Goal: Task Accomplishment & Management: Complete application form

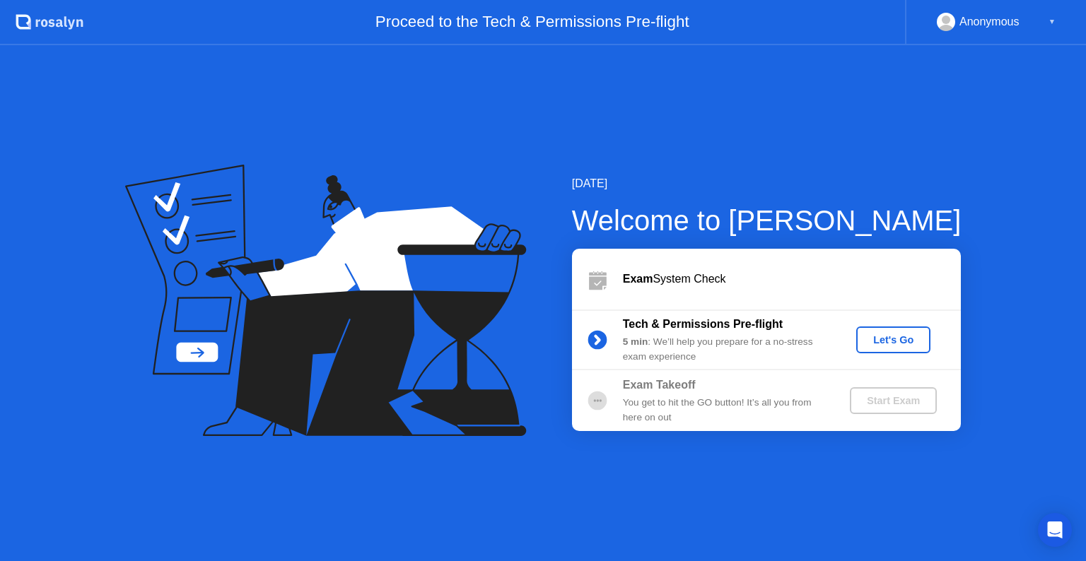
click at [891, 344] on div "Let's Go" at bounding box center [893, 339] width 63 height 11
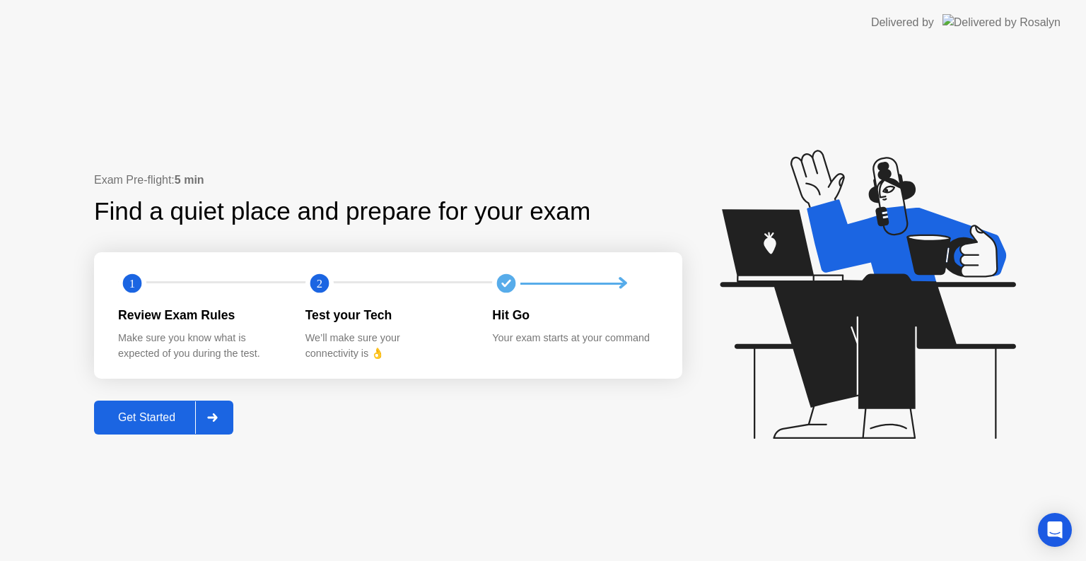
click at [213, 413] on div at bounding box center [212, 418] width 34 height 33
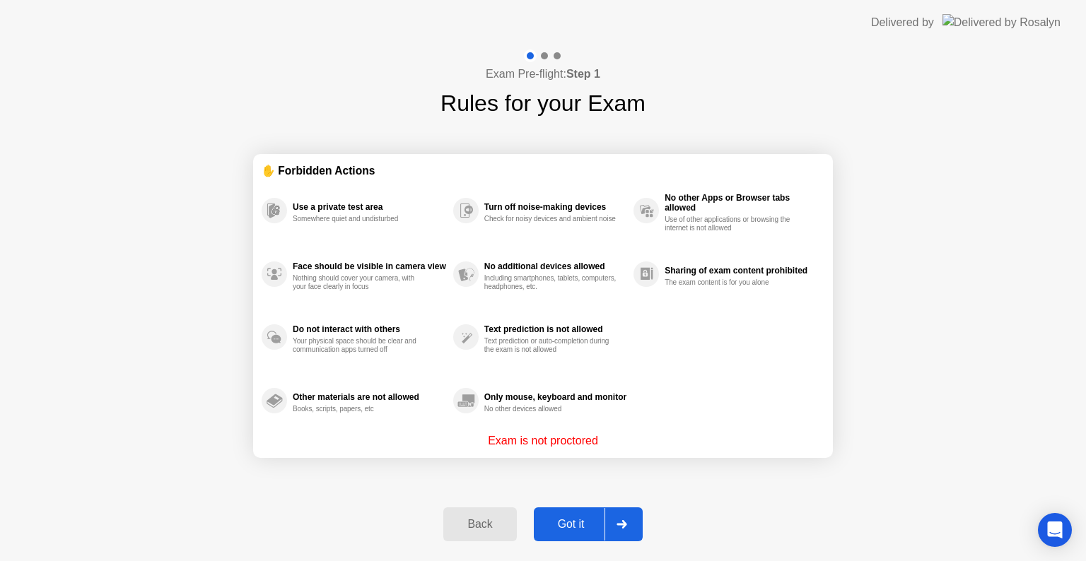
click at [616, 513] on div at bounding box center [622, 524] width 34 height 33
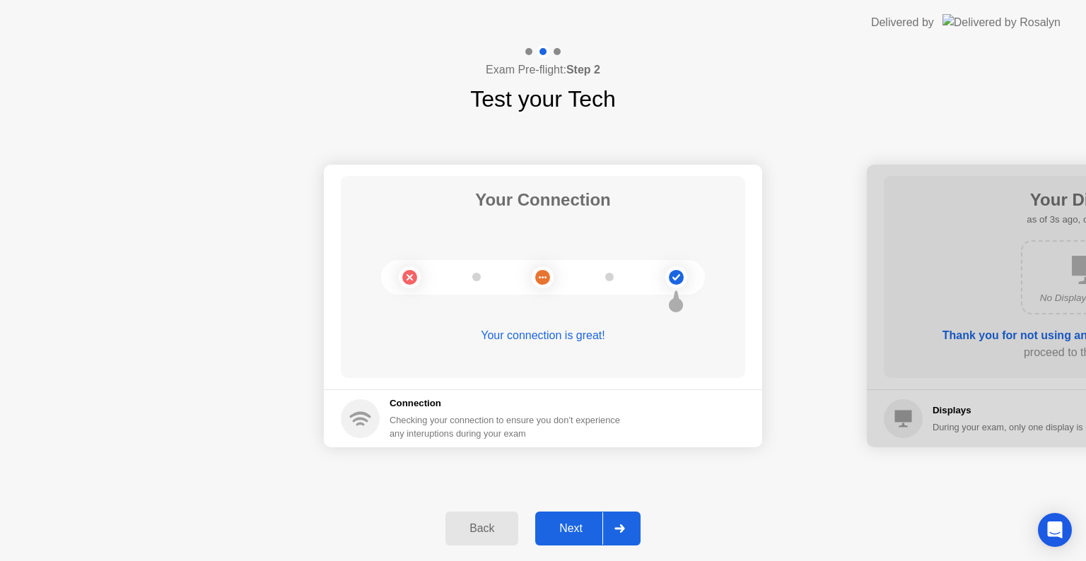
click at [625, 527] on div at bounding box center [619, 529] width 34 height 33
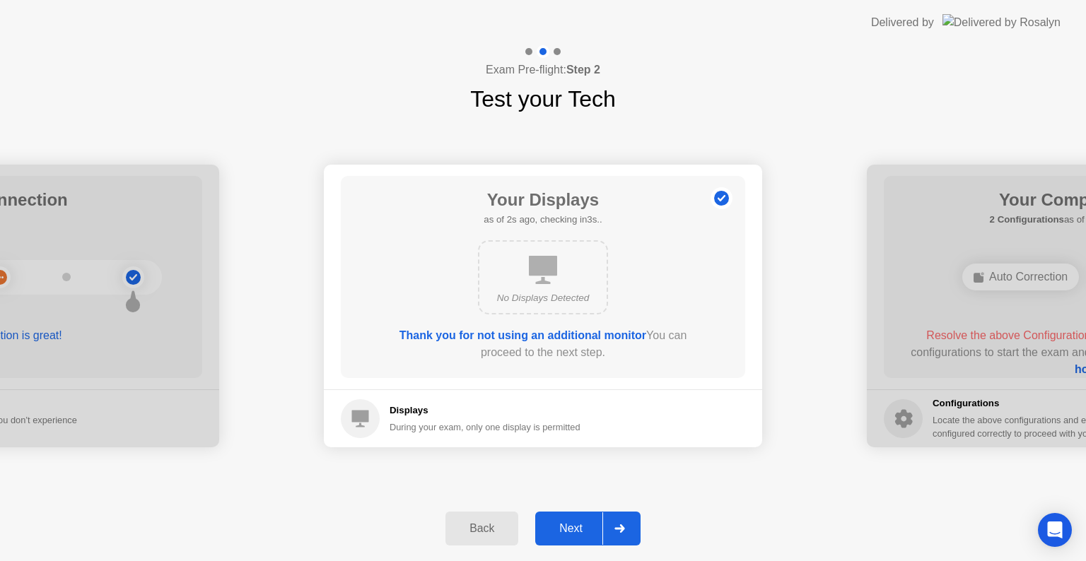
click at [625, 527] on icon at bounding box center [619, 529] width 11 height 8
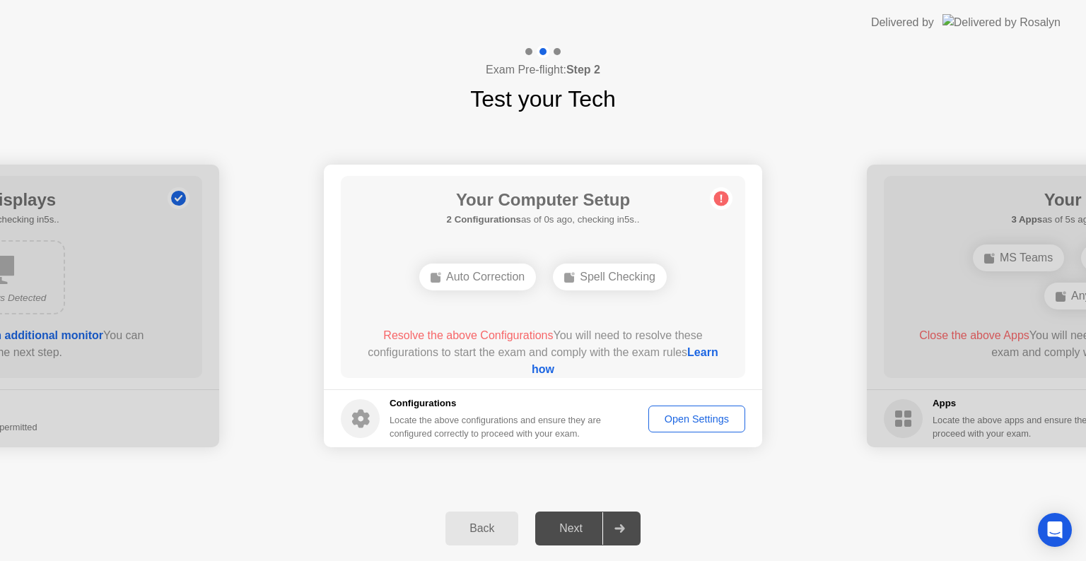
click at [702, 423] on div "Open Settings" at bounding box center [696, 419] width 87 height 11
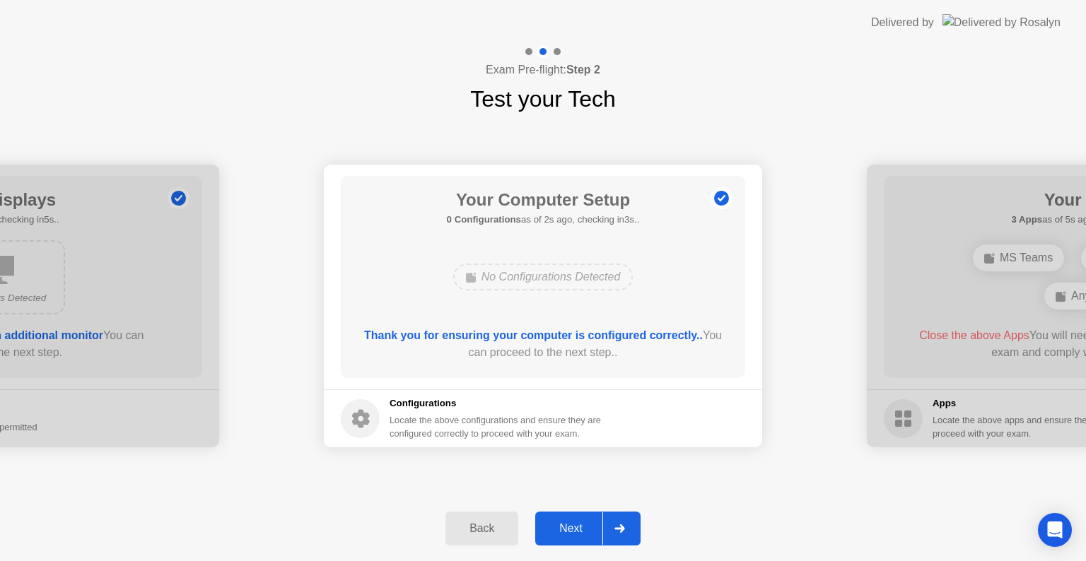
click at [617, 526] on icon at bounding box center [619, 529] width 11 height 8
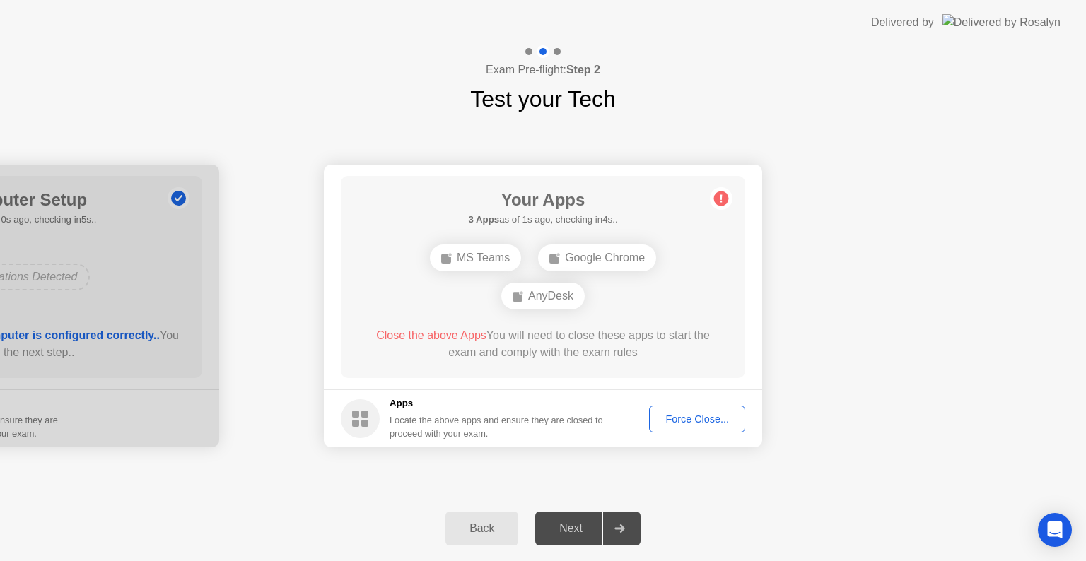
click at [720, 416] on div "Force Close..." at bounding box center [697, 419] width 86 height 11
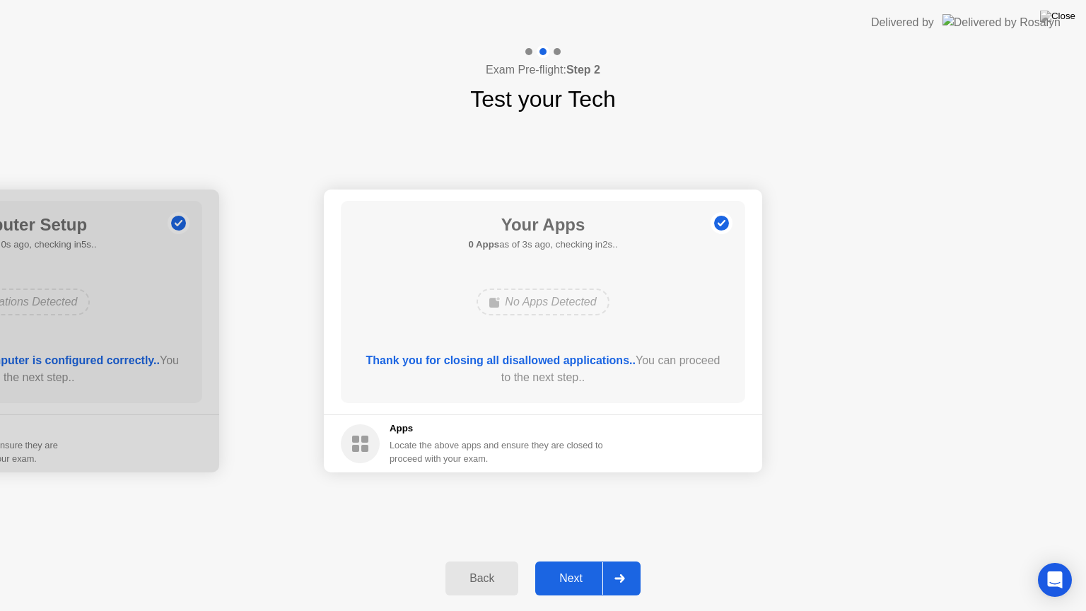
click at [619, 561] on icon at bounding box center [619, 578] width 11 height 8
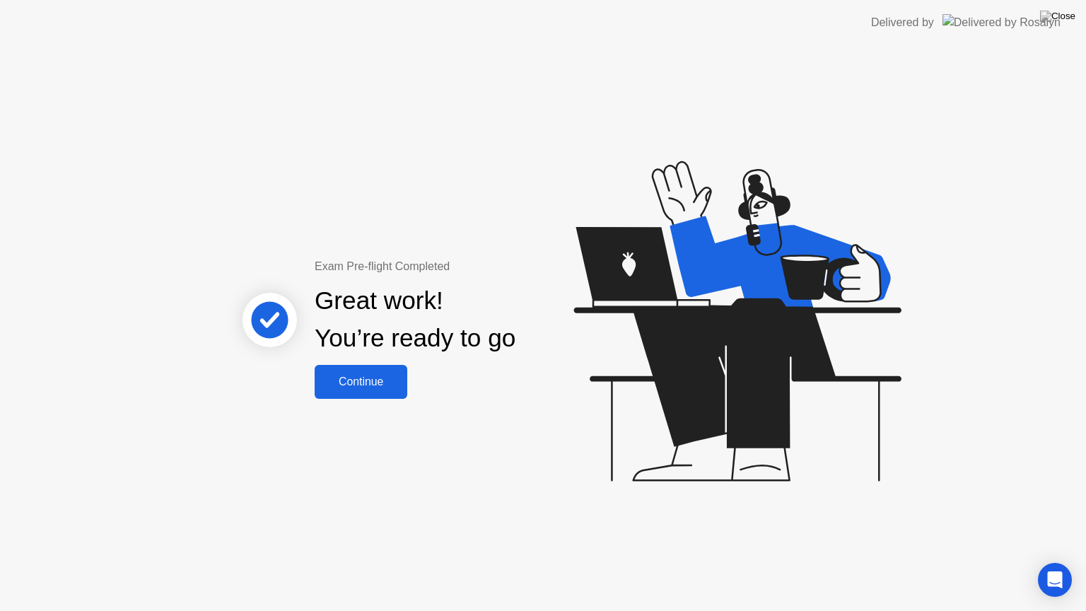
click at [362, 388] on div "Continue" at bounding box center [361, 381] width 84 height 13
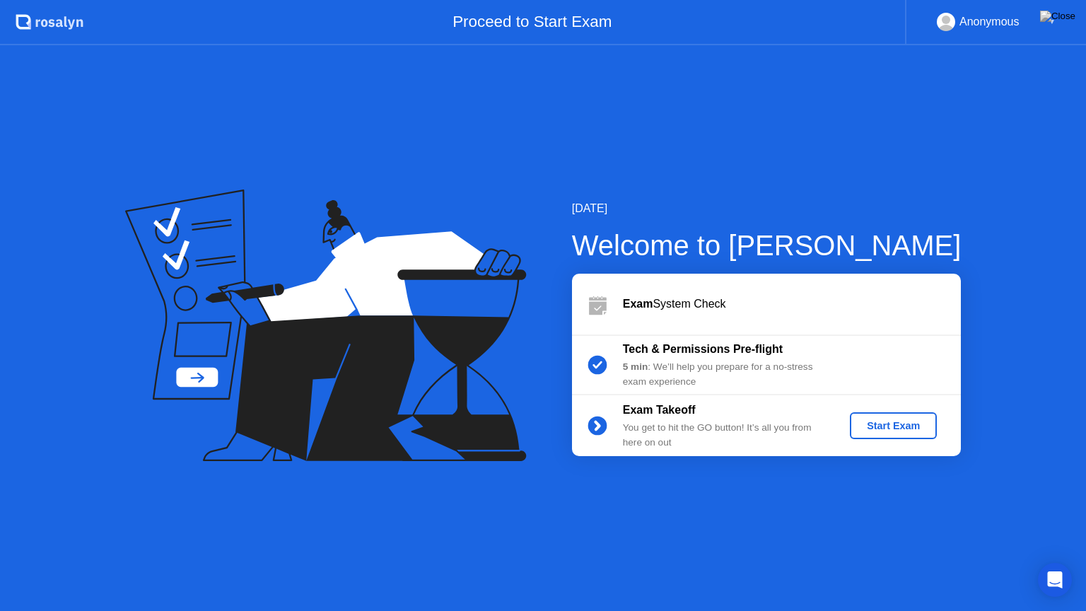
click at [893, 431] on div "Start Exam" at bounding box center [894, 425] width 76 height 11
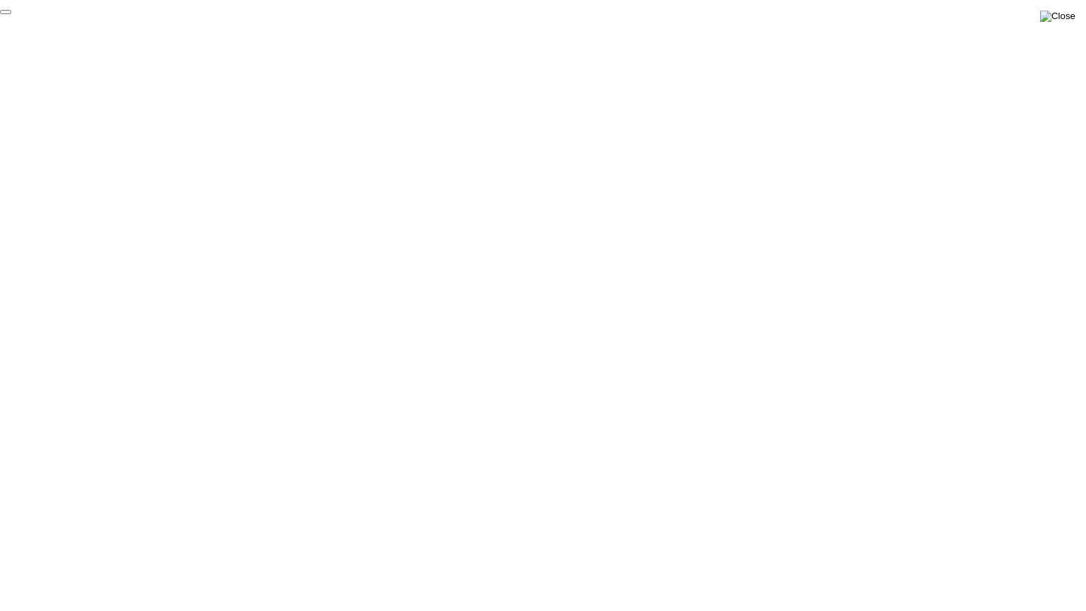
click at [1070, 16] on img at bounding box center [1057, 16] width 35 height 11
